Goal: Information Seeking & Learning: Learn about a topic

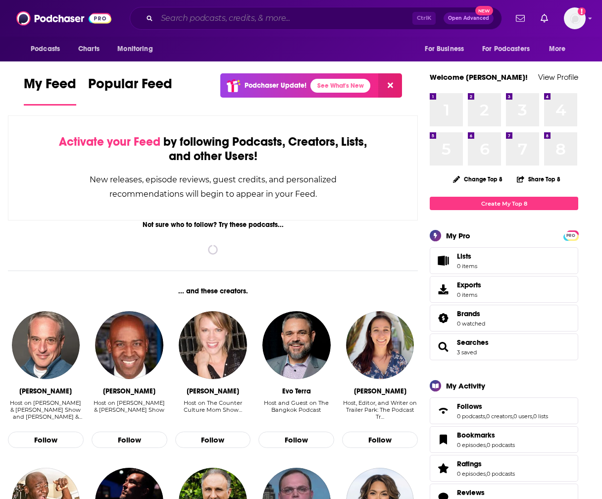
click at [302, 16] on input "Search podcasts, credits, & more..." at bounding box center [284, 18] width 255 height 16
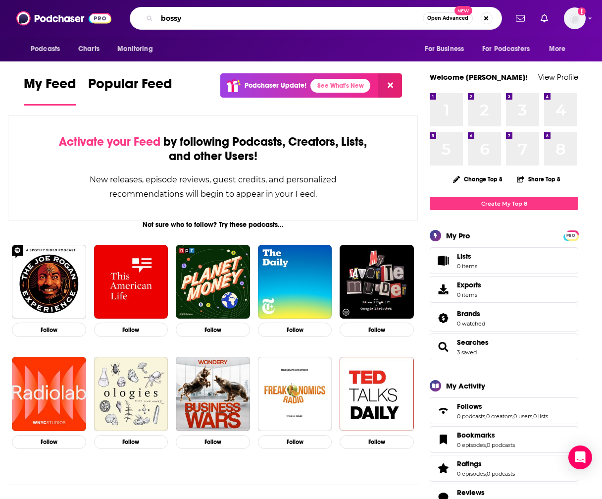
type input "bossy"
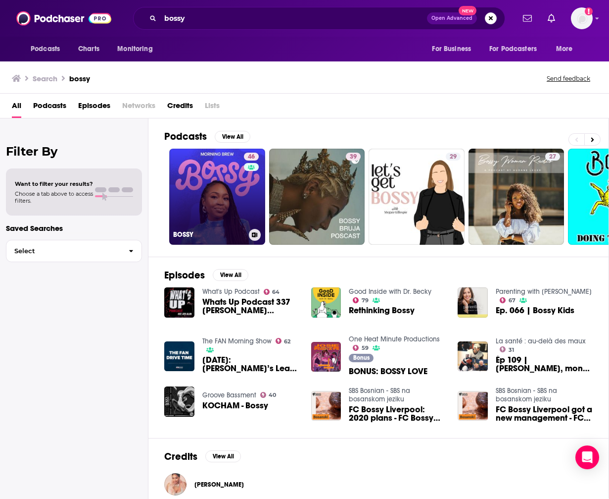
click at [210, 183] on link "46 BOSSY" at bounding box center [217, 197] width 96 height 96
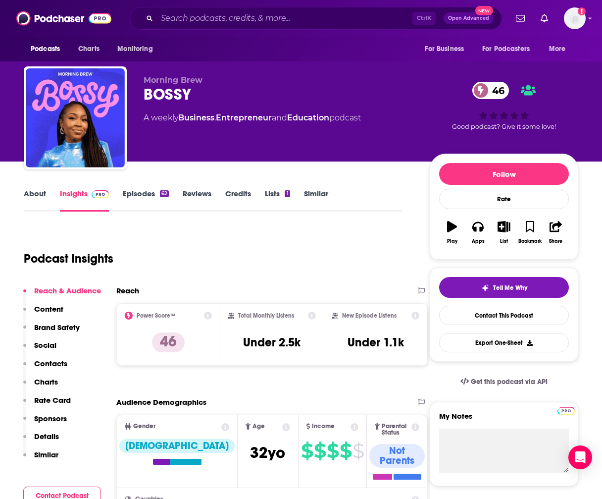
click at [293, 10] on div "Ctrl K Open Advanced New" at bounding box center [316, 18] width 372 height 23
click at [293, 16] on input "Search podcasts, credits, & more..." at bounding box center [284, 18] width 255 height 16
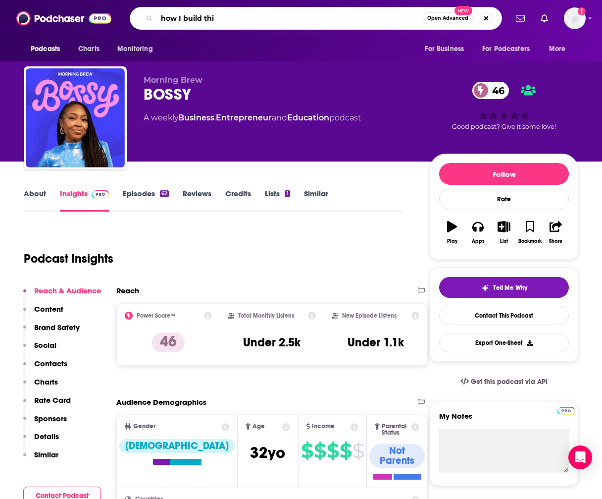
type input "how I build this"
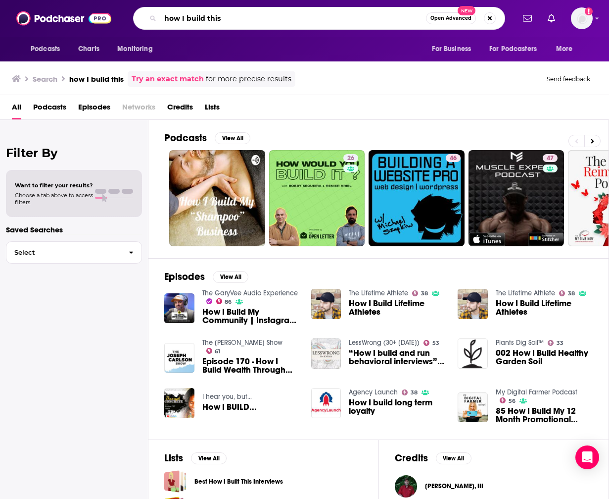
drag, startPoint x: 224, startPoint y: 17, endPoint x: 138, endPoint y: 13, distance: 85.7
click at [138, 13] on div "how I build this Open Advanced New" at bounding box center [319, 18] width 372 height 23
type input "[PERSON_NAME]"
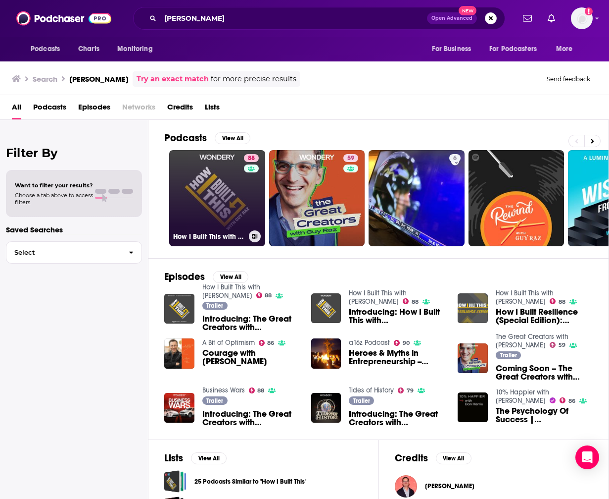
click at [227, 200] on link "88 How I Built This with [PERSON_NAME]" at bounding box center [217, 198] width 96 height 96
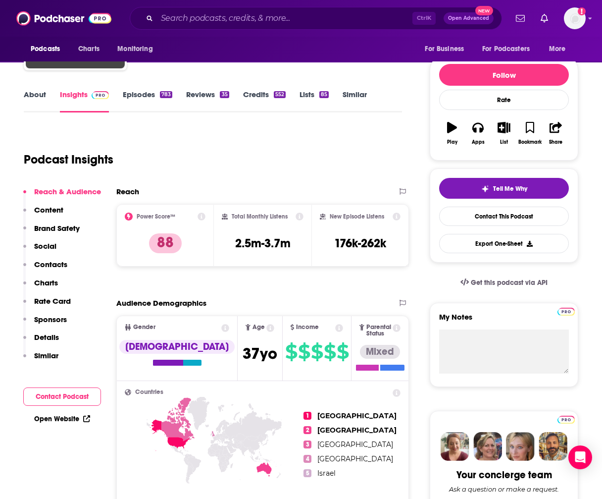
click at [50, 207] on p "Content" at bounding box center [48, 209] width 29 height 9
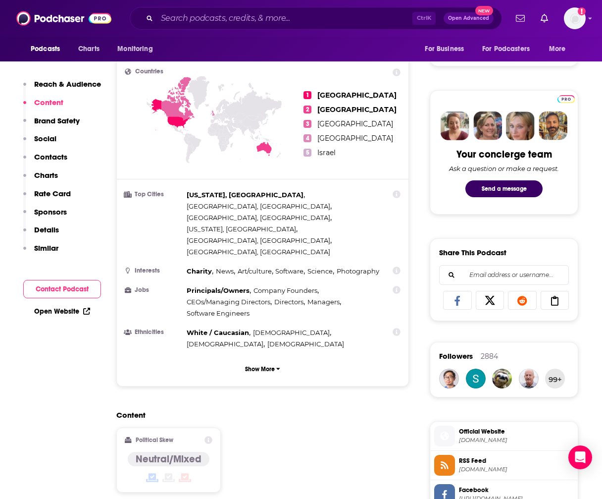
scroll to position [387, 0]
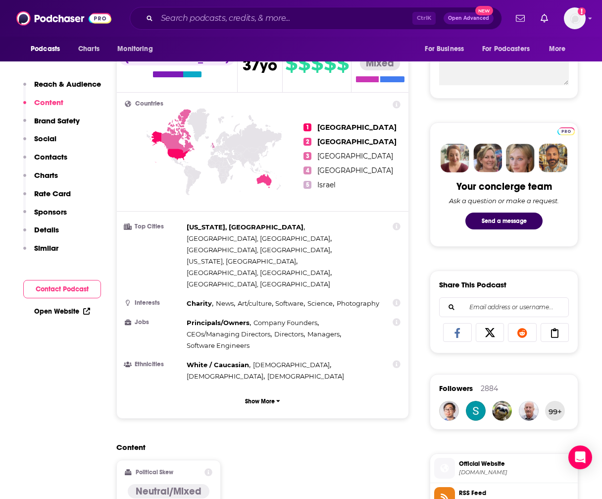
click at [55, 152] on p "Contacts" at bounding box center [50, 156] width 33 height 9
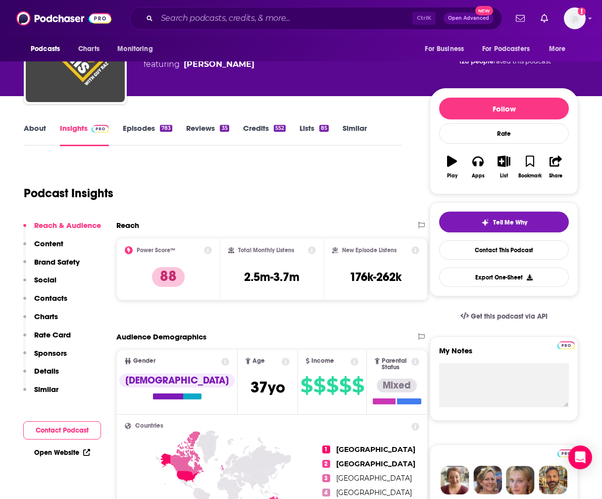
scroll to position [0, 0]
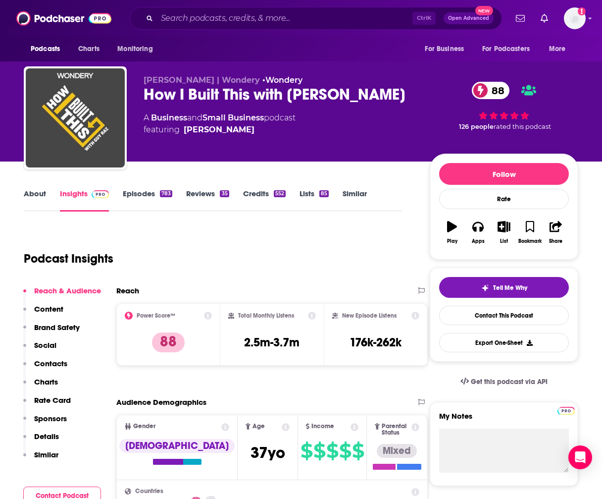
click at [162, 196] on div "783" at bounding box center [166, 193] width 12 height 7
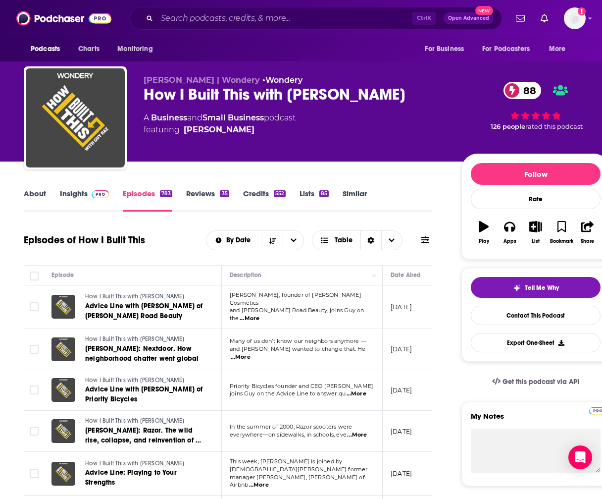
click at [259, 314] on span "...More" at bounding box center [250, 318] width 20 height 8
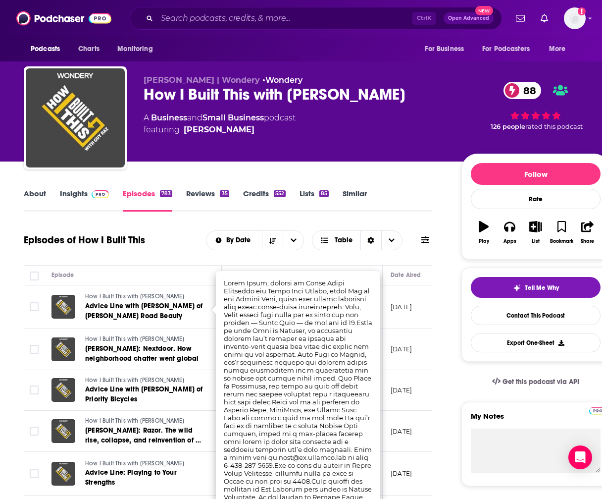
click at [25, 191] on link "About" at bounding box center [35, 200] width 22 height 23
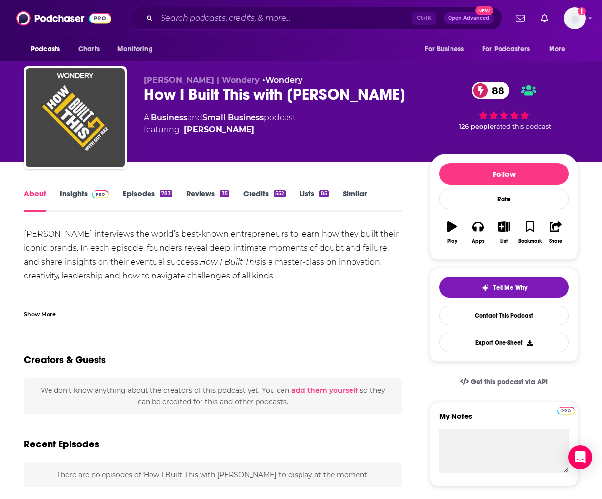
click at [76, 197] on link "Insights" at bounding box center [84, 200] width 49 height 23
